Goal: Task Accomplishment & Management: Complete application form

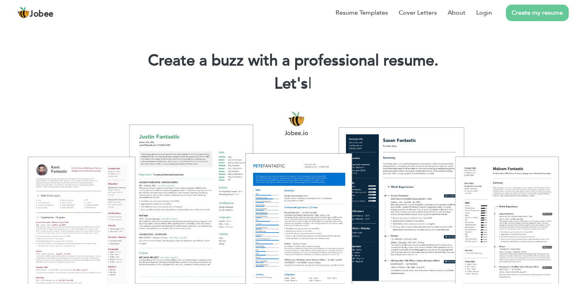
click at [518, 12] on link "Create my resume" at bounding box center [537, 13] width 63 height 17
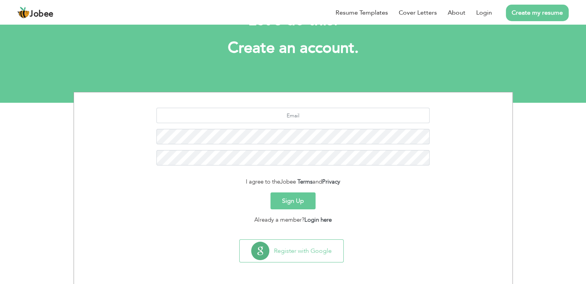
scroll to position [35, 0]
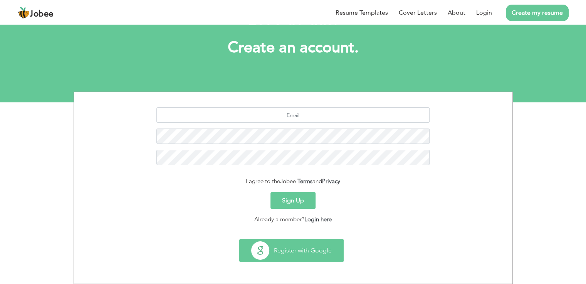
click at [287, 253] on button "Register with Google" at bounding box center [291, 250] width 104 height 22
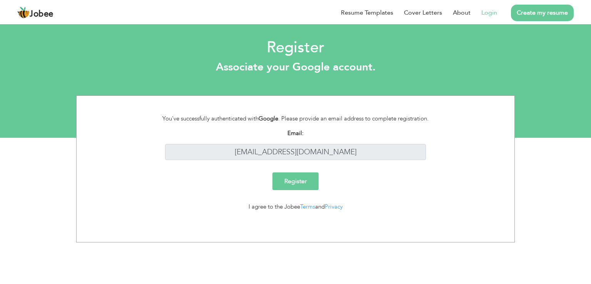
click at [296, 181] on input "Register" at bounding box center [296, 181] width 46 height 18
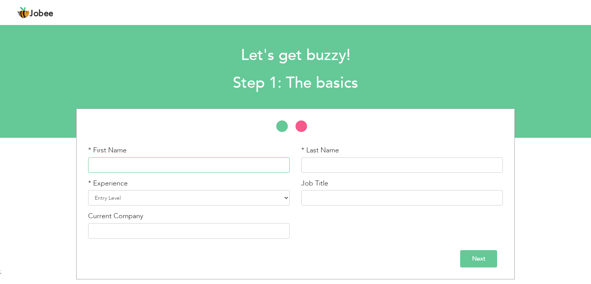
click at [206, 161] on input "text" at bounding box center [189, 164] width 202 height 15
type input "Aleena"
click at [329, 166] on input "text" at bounding box center [402, 164] width 202 height 15
type input "Zahra"
click at [186, 198] on select "Entry Level Less than 1 Year 1 Year 2 Years 3 Years 4 Years 5 Years 6 Years 7 Y…" at bounding box center [189, 197] width 202 height 15
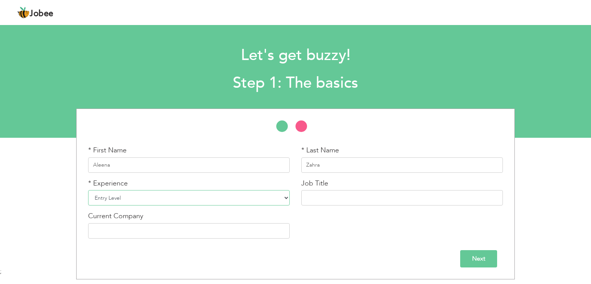
select select "2"
click at [88, 190] on select "Entry Level Less than 1 Year 1 Year 2 Years 3 Years 4 Years 5 Years 6 Years 7 Y…" at bounding box center [189, 197] width 202 height 15
click at [346, 196] on input "text" at bounding box center [402, 197] width 202 height 15
type input "UI UX Designer"
click at [227, 228] on input "text" at bounding box center [189, 230] width 202 height 15
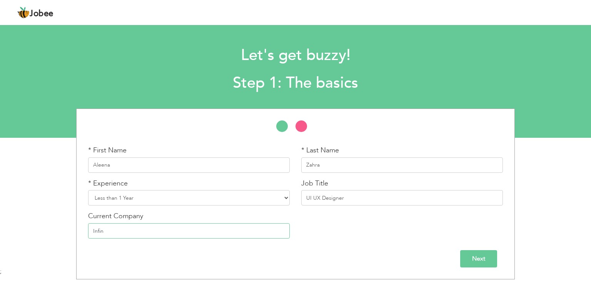
type input "Infini"
click at [496, 259] on input "Next" at bounding box center [478, 258] width 37 height 17
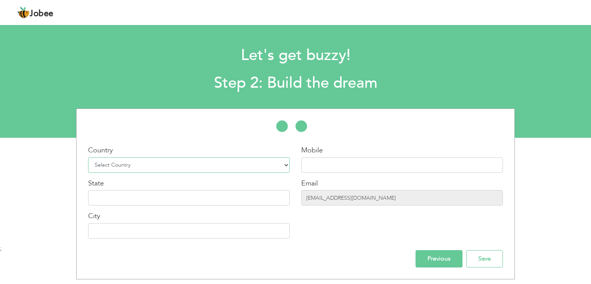
click at [203, 165] on select "Select Country Afghanistan Albania Algeria American Samoa Andorra Angola Anguil…" at bounding box center [189, 164] width 202 height 15
select select "166"
click at [88, 157] on select "Select Country Afghanistan Albania Algeria American Samoa Andorra Angola Anguil…" at bounding box center [189, 164] width 202 height 15
click at [327, 159] on input "text" at bounding box center [402, 164] width 202 height 15
type input "031717675090"
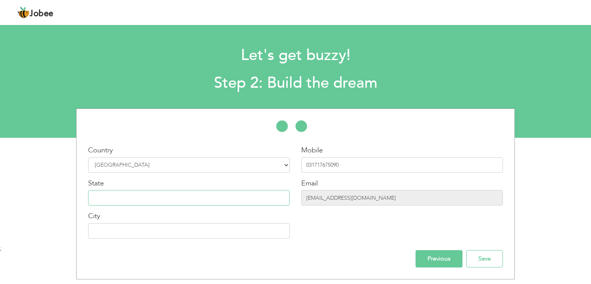
click at [163, 201] on input "text" at bounding box center [189, 197] width 202 height 15
type input "P"
type input "Punjab"
click at [211, 234] on input "text" at bounding box center [189, 230] width 202 height 15
type input "Lahore"
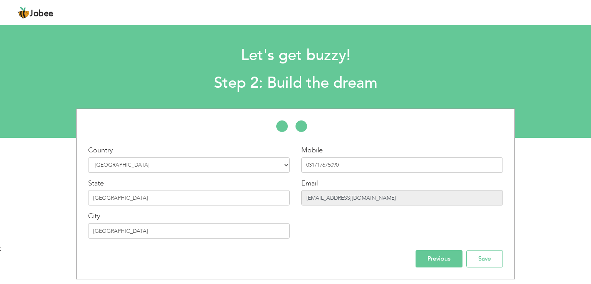
click at [355, 200] on input "aleenazahraofficial@gmail.com" at bounding box center [402, 197] width 202 height 15
click at [375, 200] on input "aleenazahraofficial@gmail.com" at bounding box center [402, 197] width 202 height 15
click at [480, 264] on input "Save" at bounding box center [485, 258] width 37 height 17
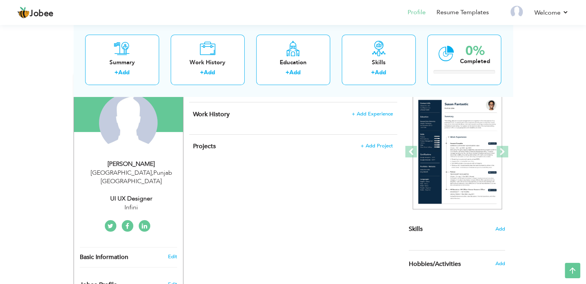
scroll to position [39, 0]
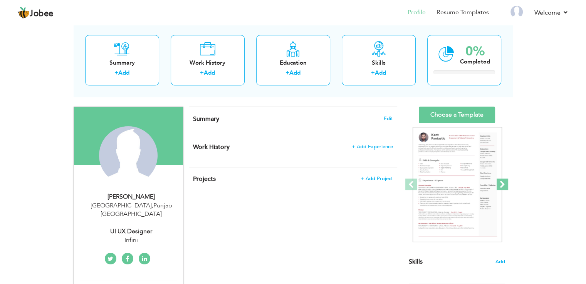
click at [502, 184] on span at bounding box center [502, 185] width 12 height 12
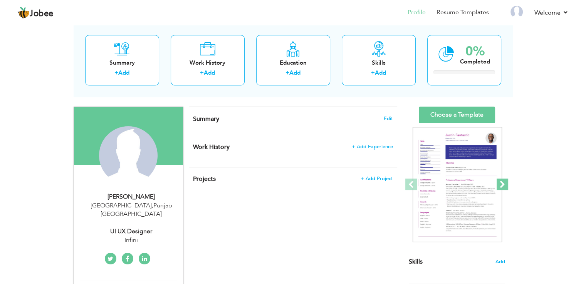
click at [502, 184] on span at bounding box center [502, 185] width 12 height 12
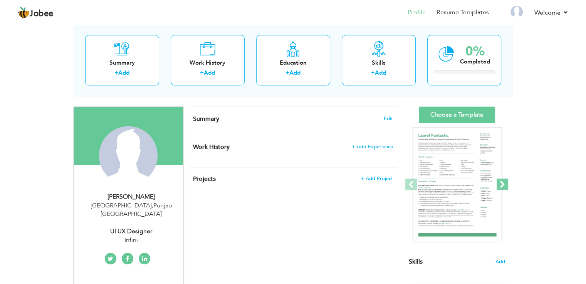
click at [502, 184] on span at bounding box center [502, 185] width 12 height 12
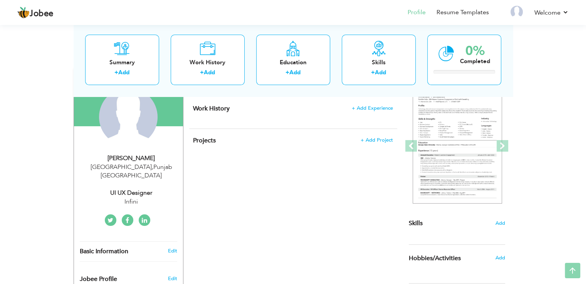
scroll to position [0, 0]
